Goal: Book appointment/travel/reservation

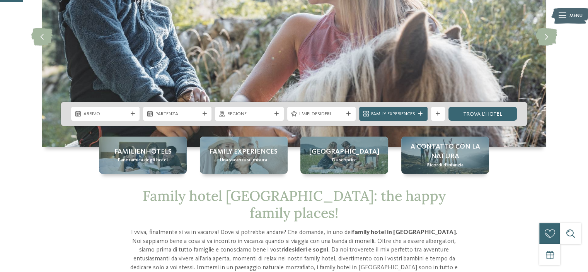
scroll to position [116, 0]
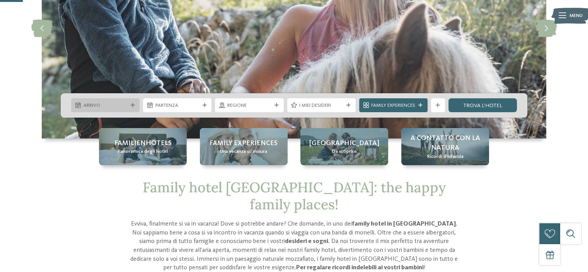
click at [110, 104] on span "Arrivo" at bounding box center [105, 105] width 44 height 7
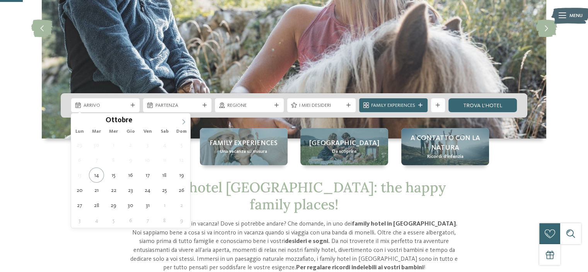
click at [183, 121] on icon at bounding box center [183, 121] width 5 height 5
type input "****"
click at [183, 120] on icon at bounding box center [183, 121] width 5 height 5
type div "[DATE]"
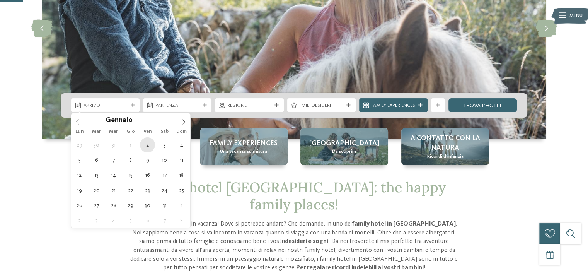
type input "****"
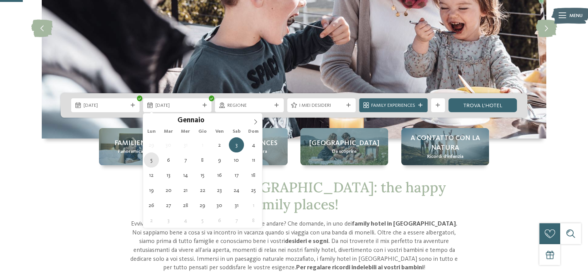
type div "[DATE]"
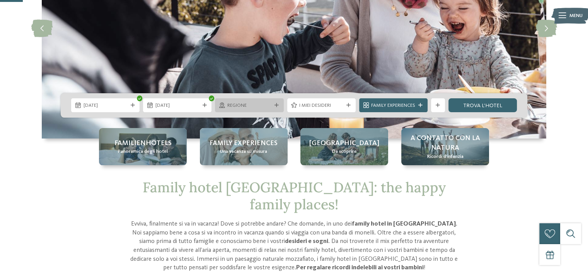
click at [270, 104] on span "Regione" at bounding box center [249, 105] width 44 height 7
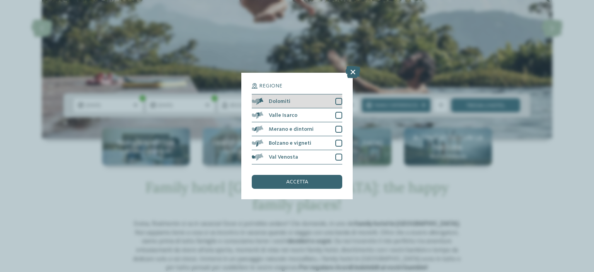
click at [337, 95] on div "Dolomiti" at bounding box center [297, 101] width 90 height 14
drag, startPoint x: 339, startPoint y: 111, endPoint x: 339, endPoint y: 121, distance: 10.0
click at [339, 112] on div at bounding box center [338, 115] width 7 height 7
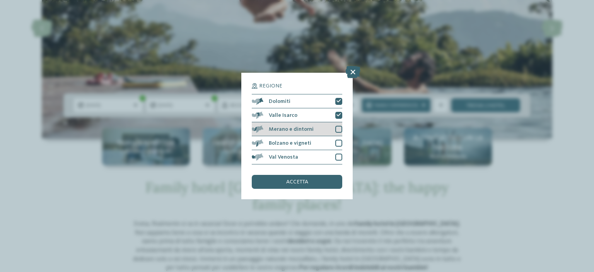
click at [339, 126] on div at bounding box center [338, 129] width 7 height 7
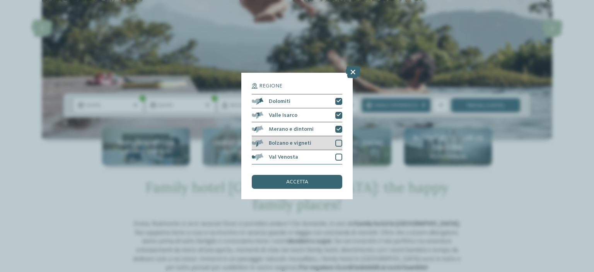
click at [339, 139] on div "Bolzano e vigneti" at bounding box center [297, 143] width 90 height 14
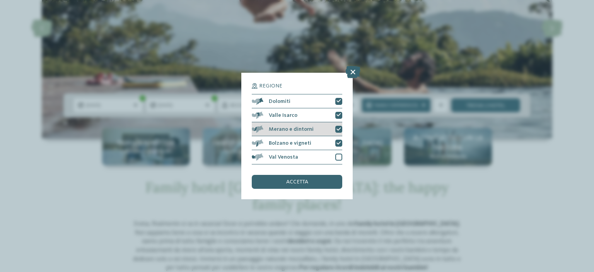
click at [337, 131] on icon at bounding box center [338, 129] width 5 height 4
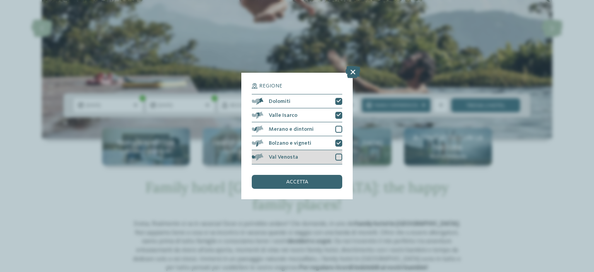
click at [339, 158] on div at bounding box center [338, 156] width 7 height 7
click at [311, 183] on div "accetta" at bounding box center [297, 182] width 90 height 14
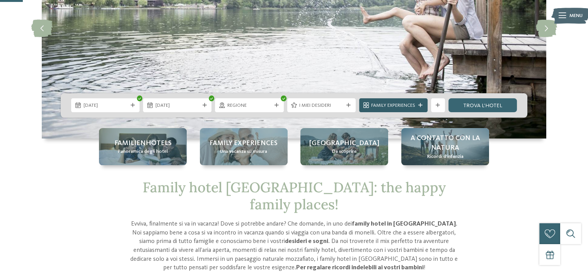
click at [418, 105] on div at bounding box center [420, 105] width 7 height 4
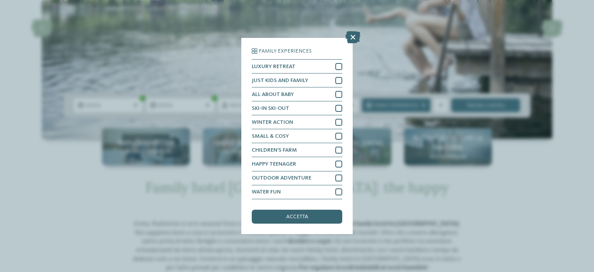
drag, startPoint x: 392, startPoint y: 232, endPoint x: 393, endPoint y: 226, distance: 6.2
click at [393, 232] on div "Family Experiences LUXURY RETREAT JUST KIDS AND FAMILY" at bounding box center [297, 136] width 594 height 272
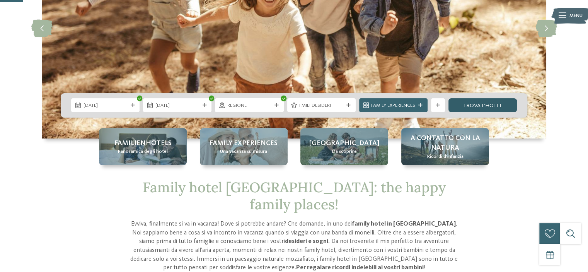
click at [492, 106] on link "trova l’hotel" at bounding box center [482, 105] width 68 height 14
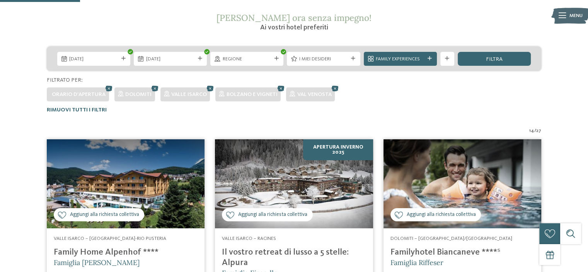
scroll to position [31, 0]
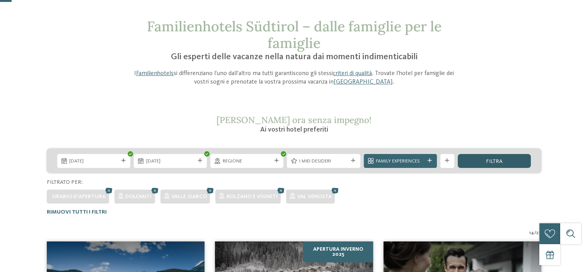
click at [506, 163] on div "filtra" at bounding box center [494, 161] width 73 height 14
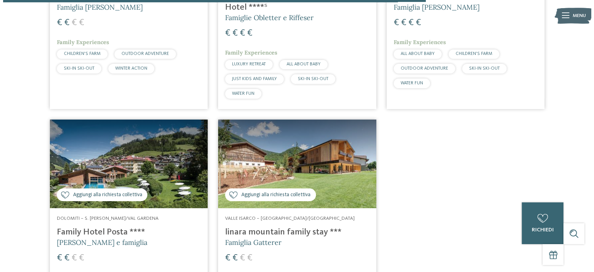
scroll to position [1113, 0]
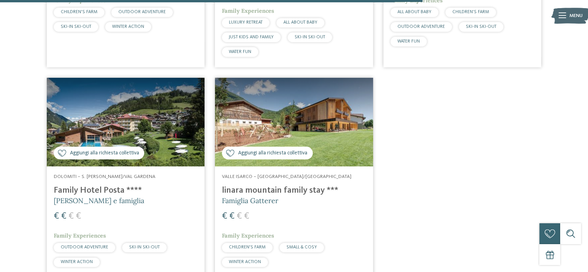
click at [86, 196] on h4 "Family Hotel Posta ****" at bounding box center [126, 190] width 144 height 10
drag, startPoint x: 48, startPoint y: 197, endPoint x: 164, endPoint y: 213, distance: 117.5
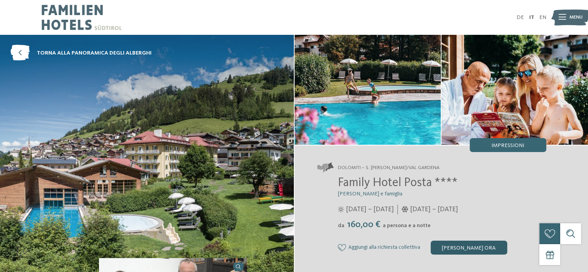
click at [468, 247] on div "[PERSON_NAME] ora" at bounding box center [468, 247] width 77 height 14
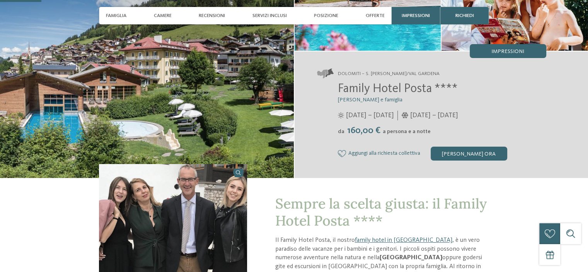
scroll to position [193, 0]
